Goal: Task Accomplishment & Management: Manage account settings

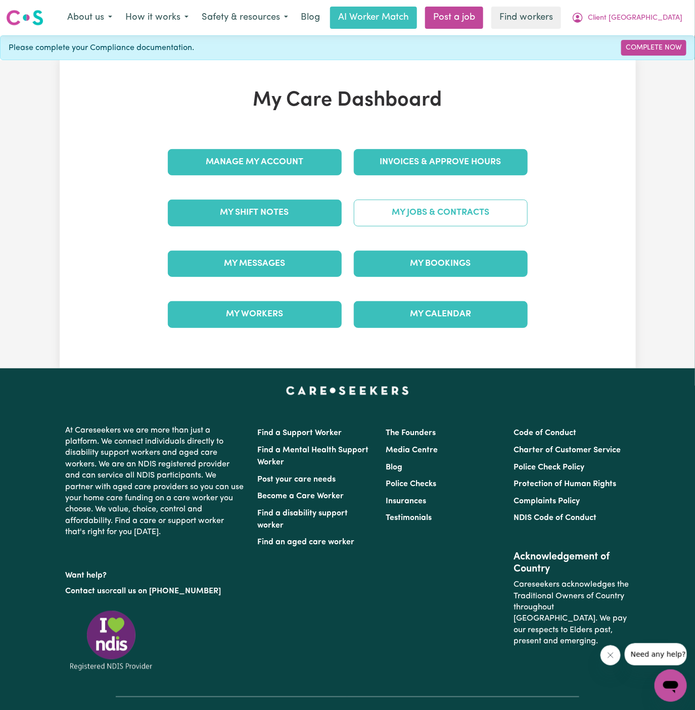
click at [470, 216] on link "My Jobs & Contracts" at bounding box center [441, 213] width 174 height 26
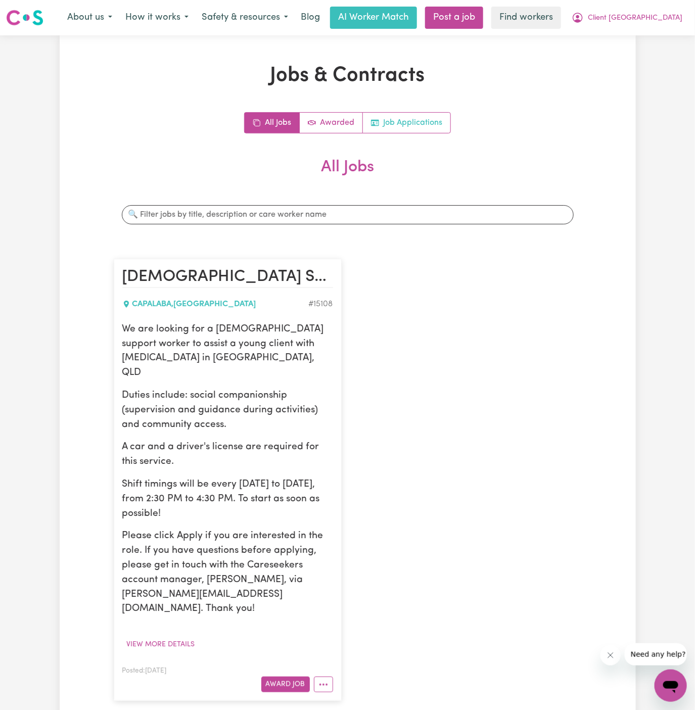
click at [417, 128] on link "Job Applications" at bounding box center [406, 123] width 87 height 20
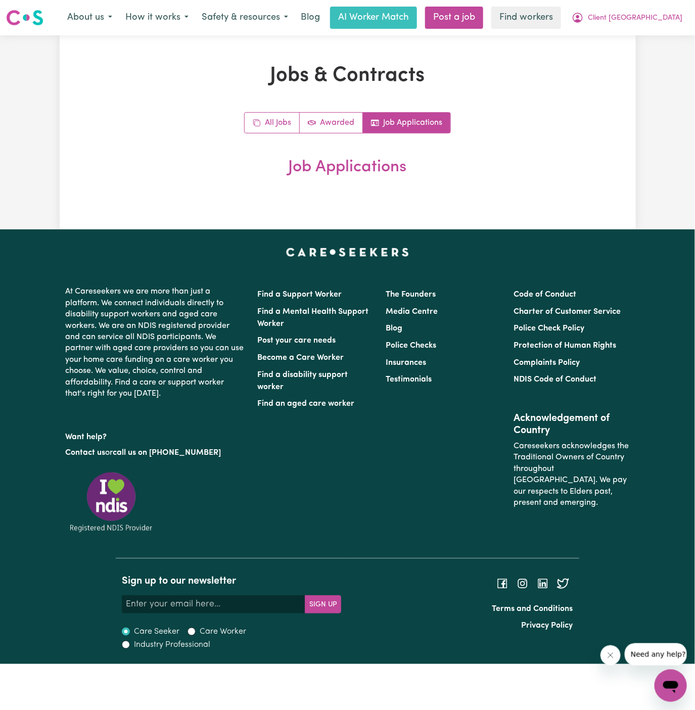
click at [289, 136] on div "All Jobs Awarded Job Applications Job Applications" at bounding box center [348, 144] width 468 height 65
click at [284, 127] on link "All Jobs" at bounding box center [272, 123] width 55 height 20
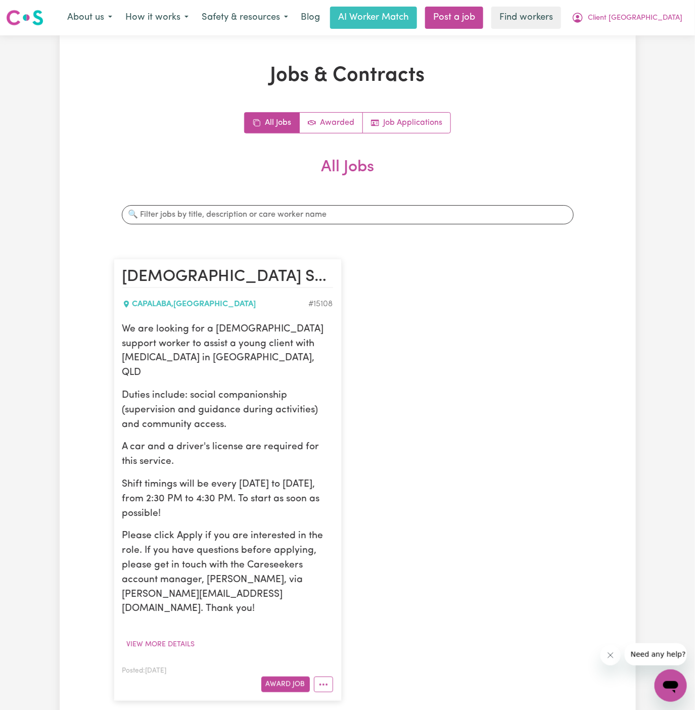
drag, startPoint x: 388, startPoint y: 409, endPoint x: 394, endPoint y: 410, distance: 5.2
click at [389, 409] on div "[DEMOGRAPHIC_DATA] Support Worker Needed In [GEOGRAPHIC_DATA], QLD CAPALABA , […" at bounding box center [348, 480] width 480 height 462
click at [657, 13] on span "Client [GEOGRAPHIC_DATA]" at bounding box center [635, 18] width 94 height 11
click at [652, 60] on link "Logout" at bounding box center [648, 57] width 80 height 19
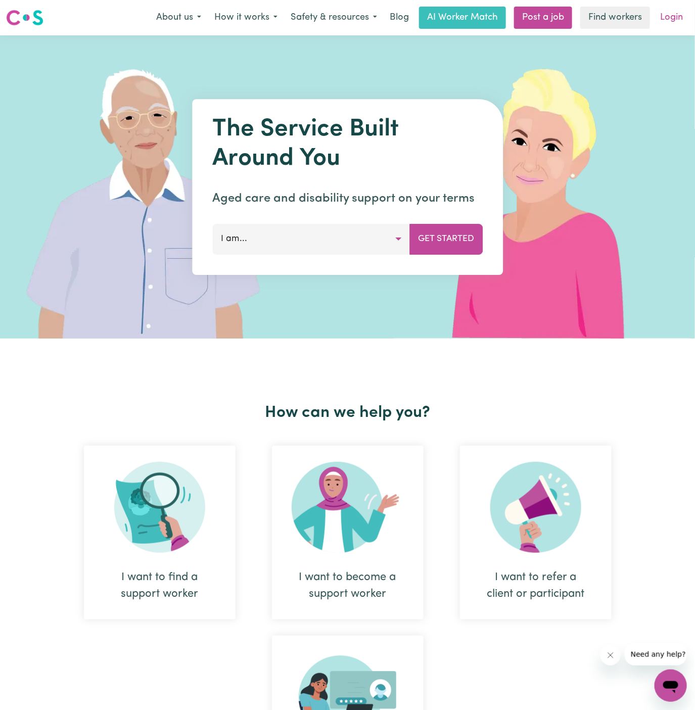
click at [665, 12] on link "Login" at bounding box center [671, 18] width 35 height 22
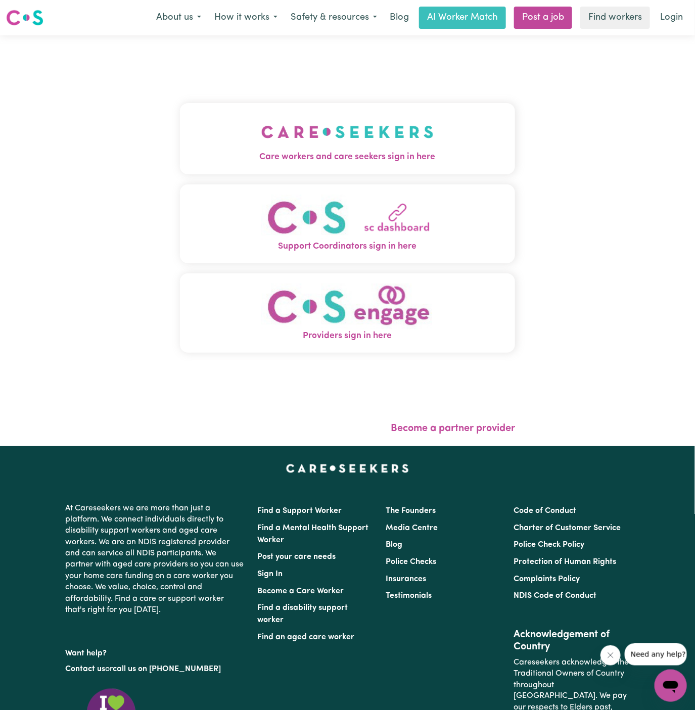
click at [357, 157] on span "Care workers and care seekers sign in here" at bounding box center [347, 157] width 335 height 13
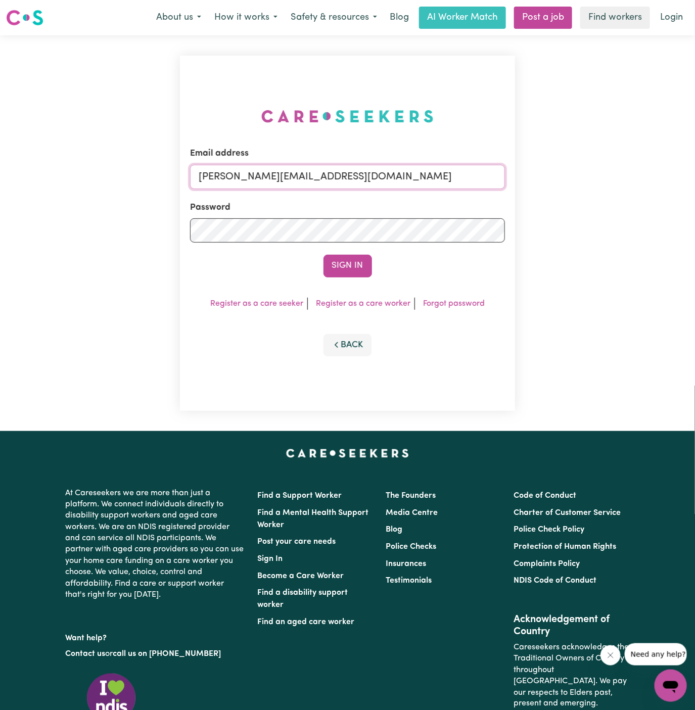
click at [444, 175] on input "[PERSON_NAME][EMAIL_ADDRESS][DOMAIN_NAME]" at bounding box center [347, 177] width 315 height 24
drag, startPoint x: 251, startPoint y: 176, endPoint x: 868, endPoint y: 176, distance: 617.8
click at [694, 176] on html "Menu About us How it works Safety & resources Blog AI Worker Match Post a job F…" at bounding box center [347, 432] width 695 height 865
type input "[EMAIL_ADDRESS][DOMAIN_NAME]"
click at [356, 262] on button "Sign In" at bounding box center [347, 266] width 48 height 22
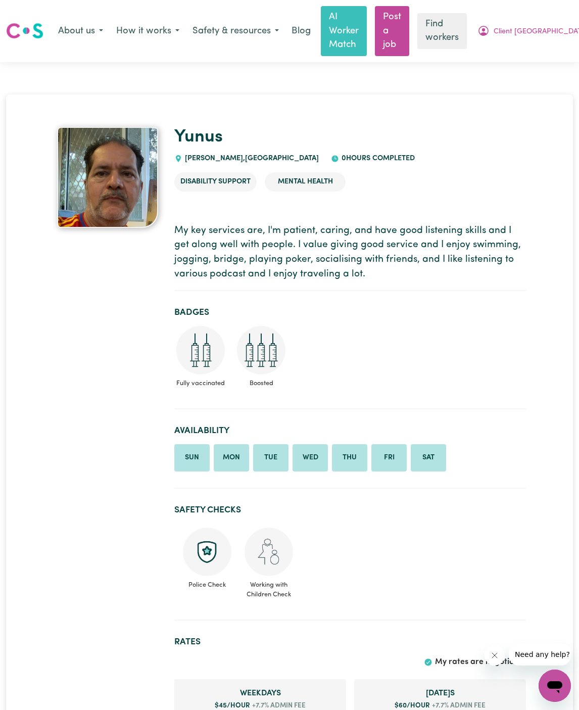
click at [347, 197] on ul "Disability Support Mental Health" at bounding box center [350, 181] width 352 height 35
click at [449, 172] on ul "Disability Support Mental Health" at bounding box center [350, 181] width 352 height 35
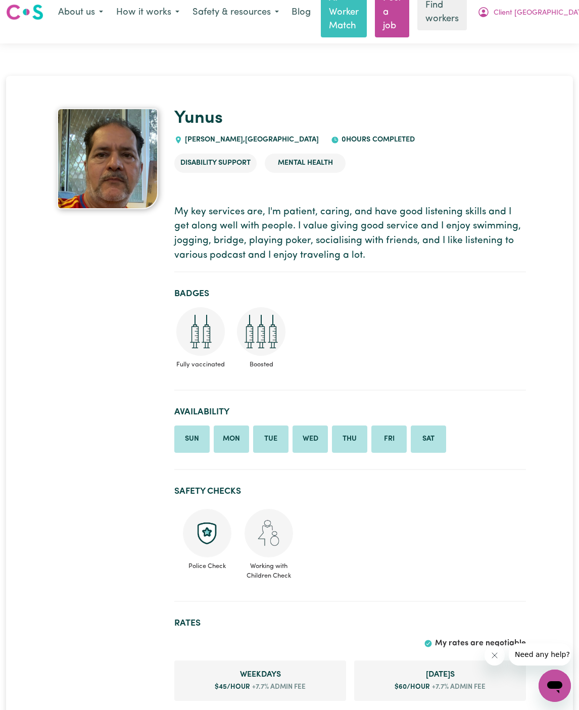
scroll to position [16, 0]
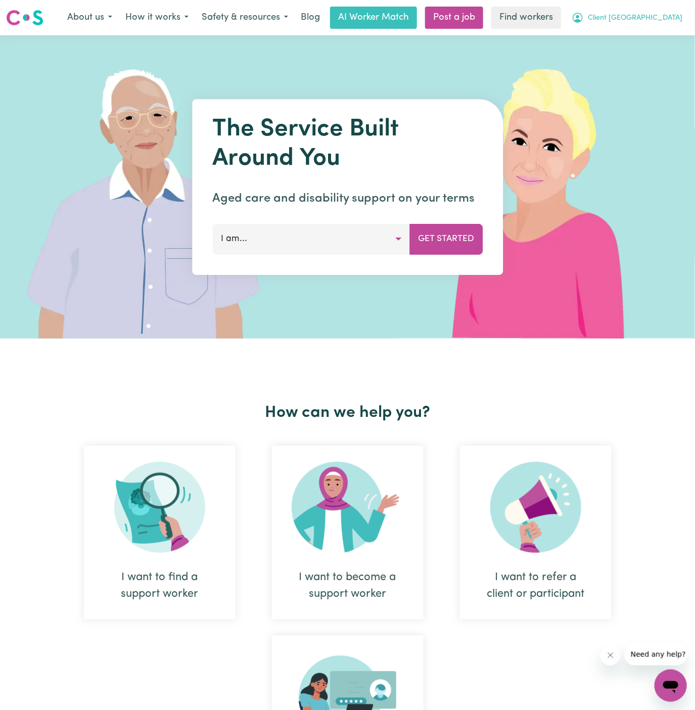
click at [643, 22] on span "Client [GEOGRAPHIC_DATA]" at bounding box center [635, 18] width 94 height 11
click at [644, 53] on link "Logout" at bounding box center [648, 57] width 80 height 19
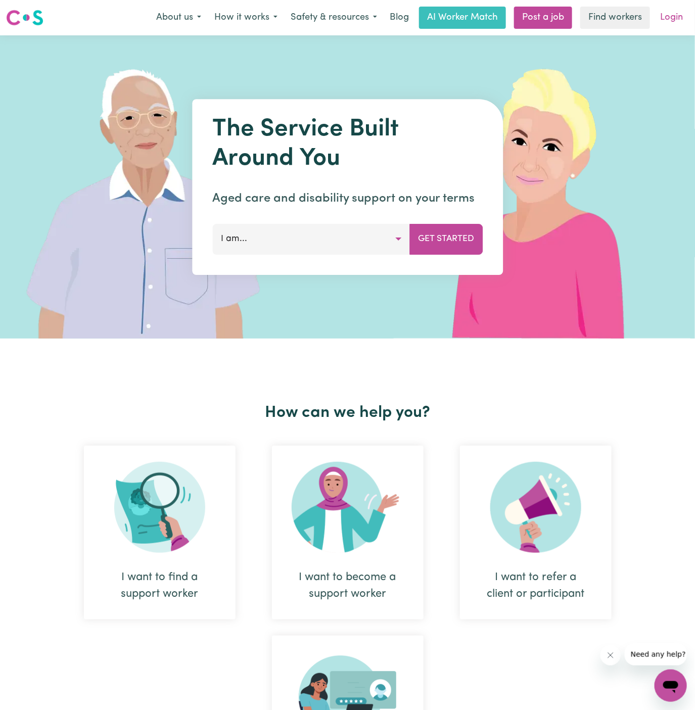
click at [671, 24] on link "Login" at bounding box center [671, 18] width 35 height 22
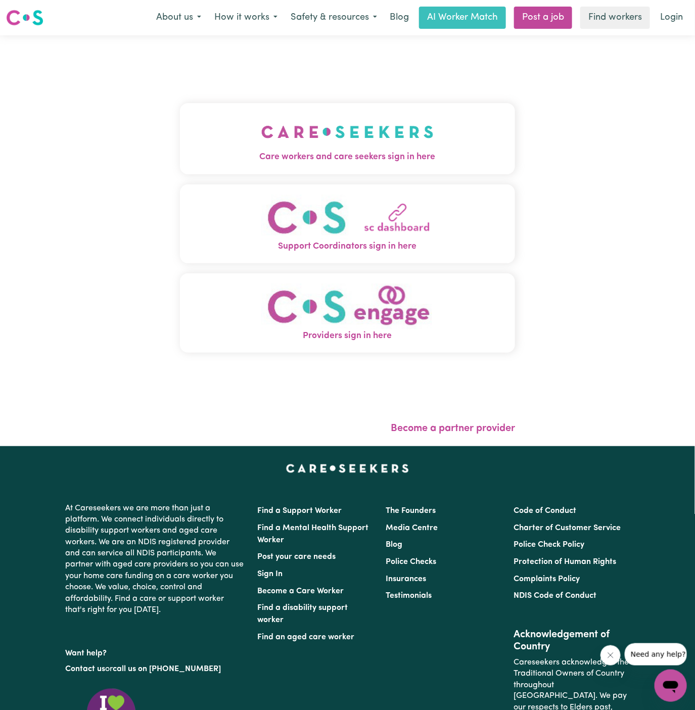
click at [356, 138] on img "Care workers and care seekers sign in here" at bounding box center [347, 131] width 172 height 37
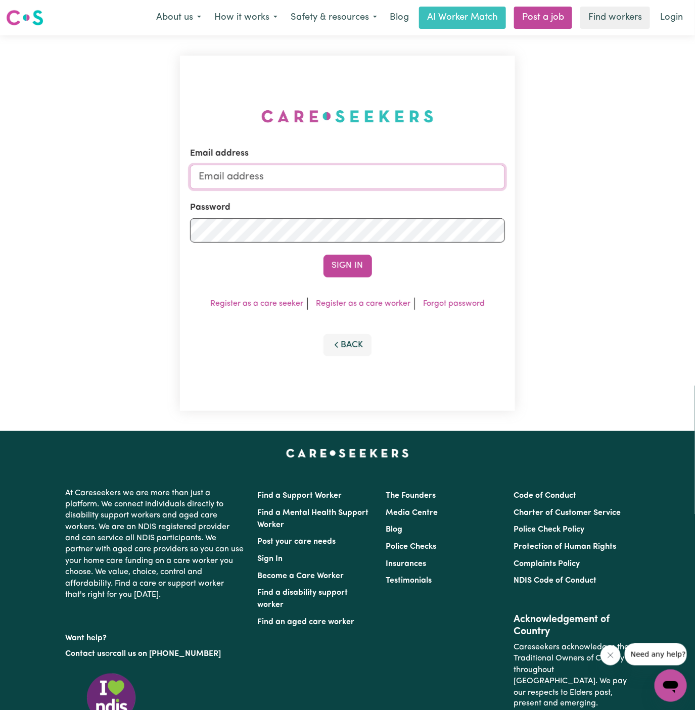
type input "[PERSON_NAME][EMAIL_ADDRESS][DOMAIN_NAME]"
click at [349, 269] on button "Sign In" at bounding box center [347, 266] width 48 height 22
